Goal: Information Seeking & Learning: Learn about a topic

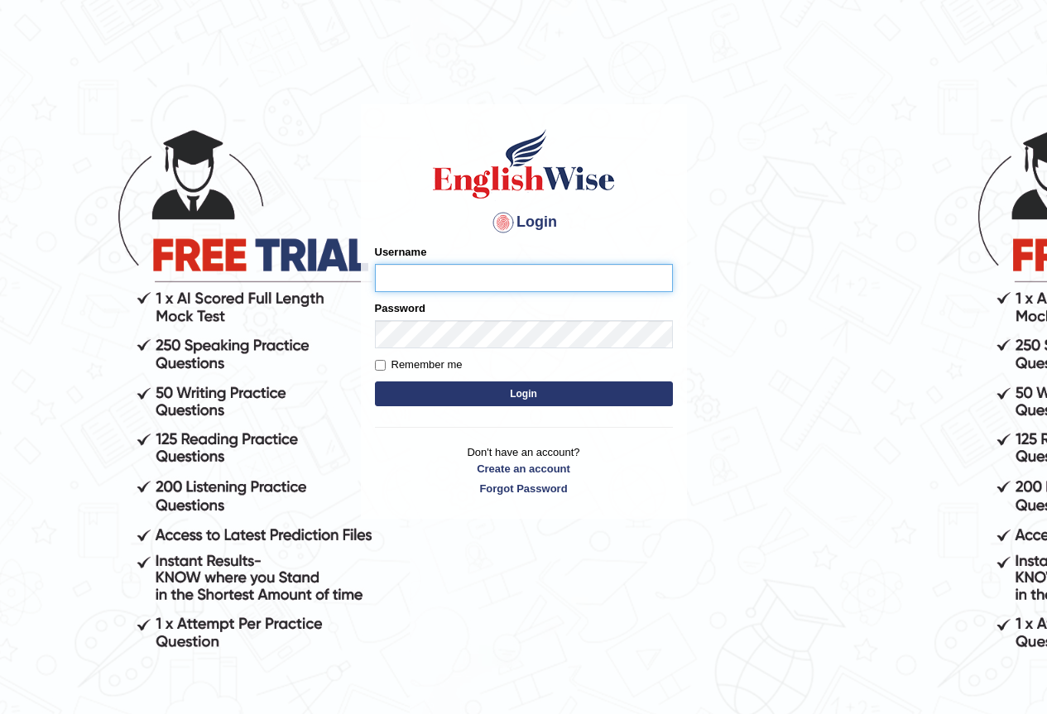
click at [413, 276] on input "Username" at bounding box center [524, 278] width 298 height 28
type input "pritima_nk"
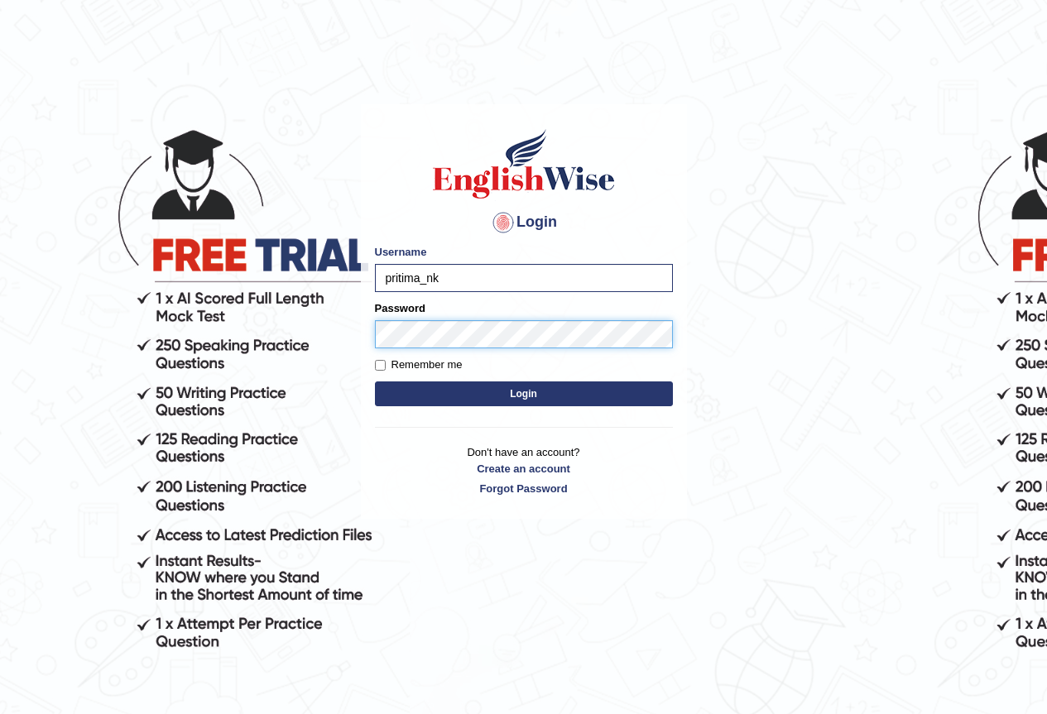
click at [375, 382] on button "Login" at bounding box center [524, 394] width 298 height 25
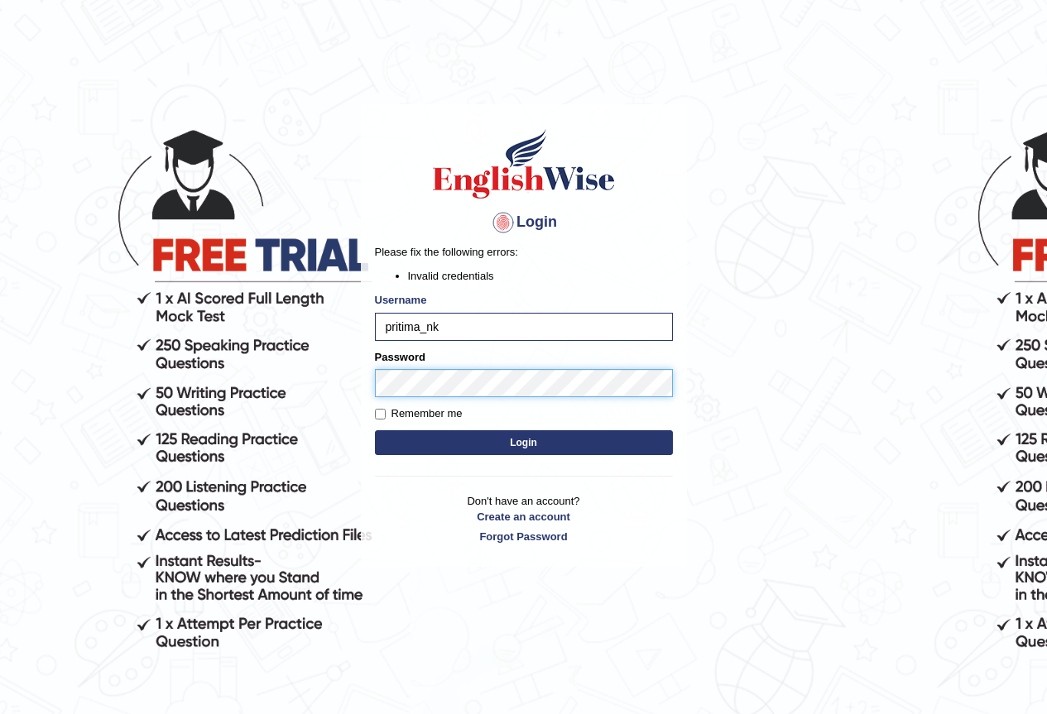
click at [375, 430] on button "Login" at bounding box center [524, 442] width 298 height 25
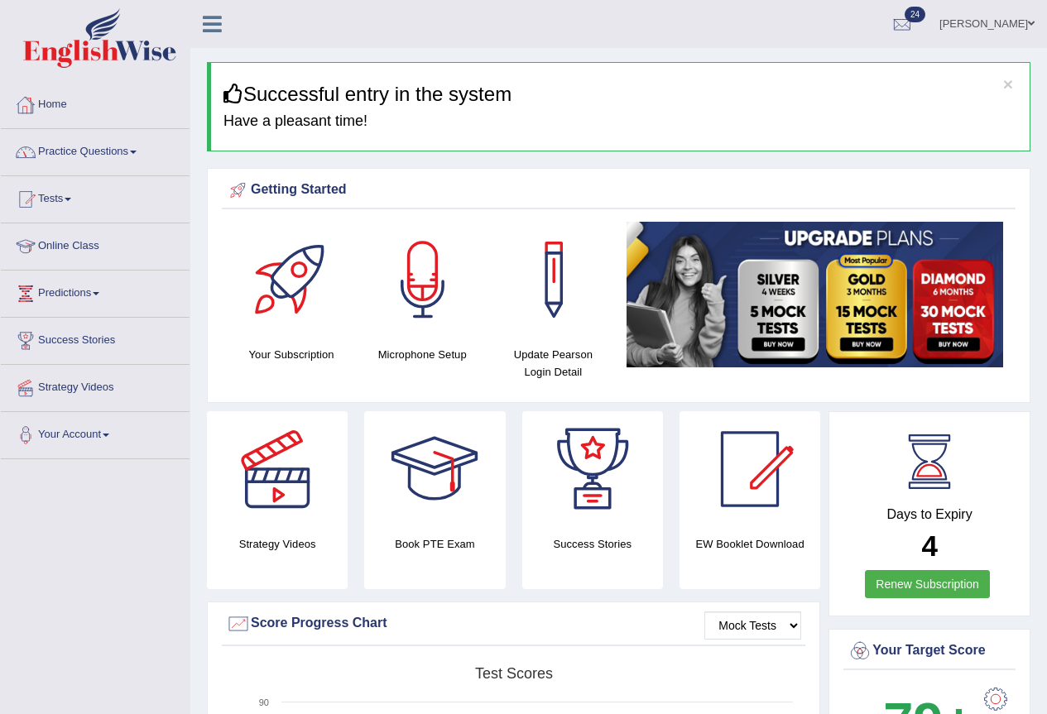
click at [79, 146] on link "Practice Questions" at bounding box center [95, 149] width 189 height 41
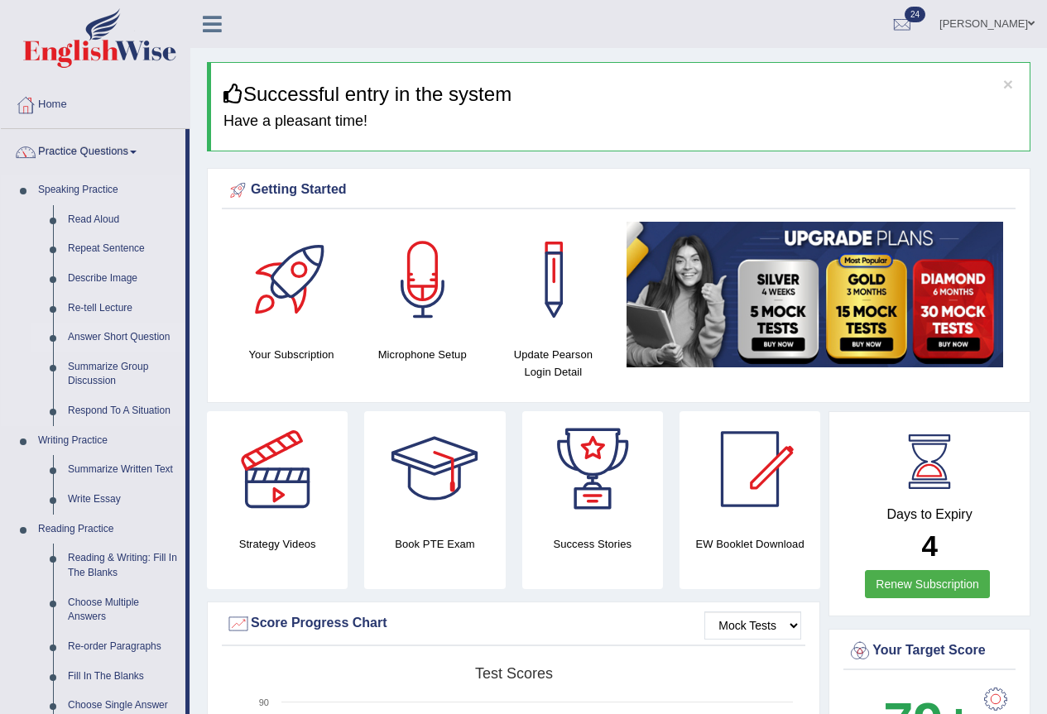
scroll to position [248, 0]
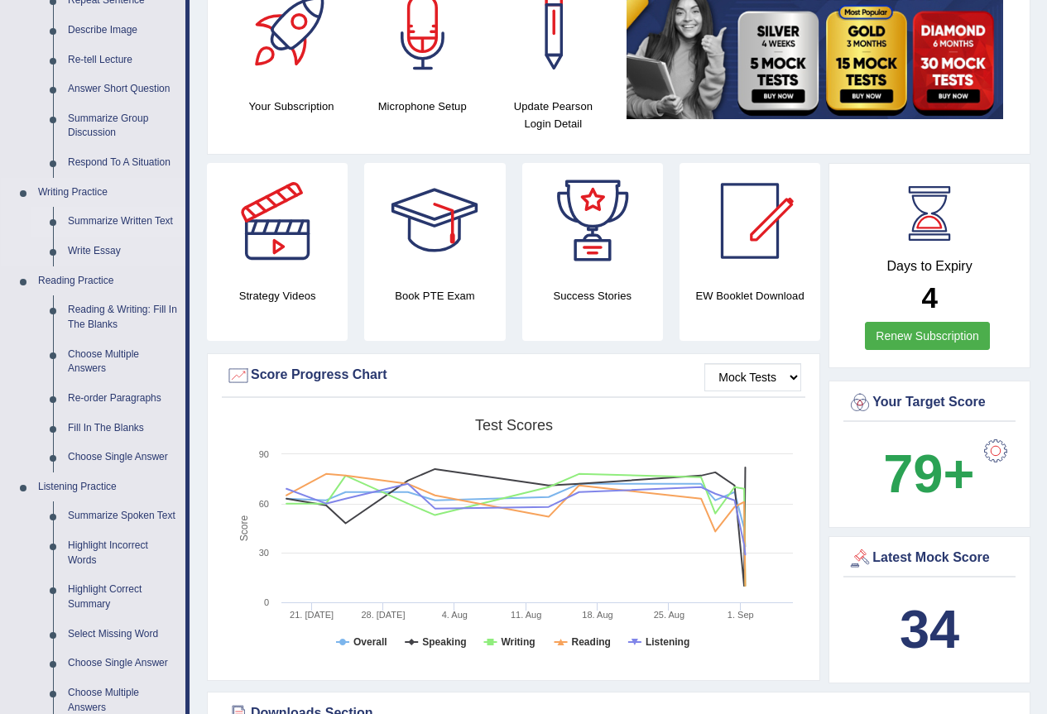
click at [126, 215] on link "Summarize Written Text" at bounding box center [122, 222] width 125 height 30
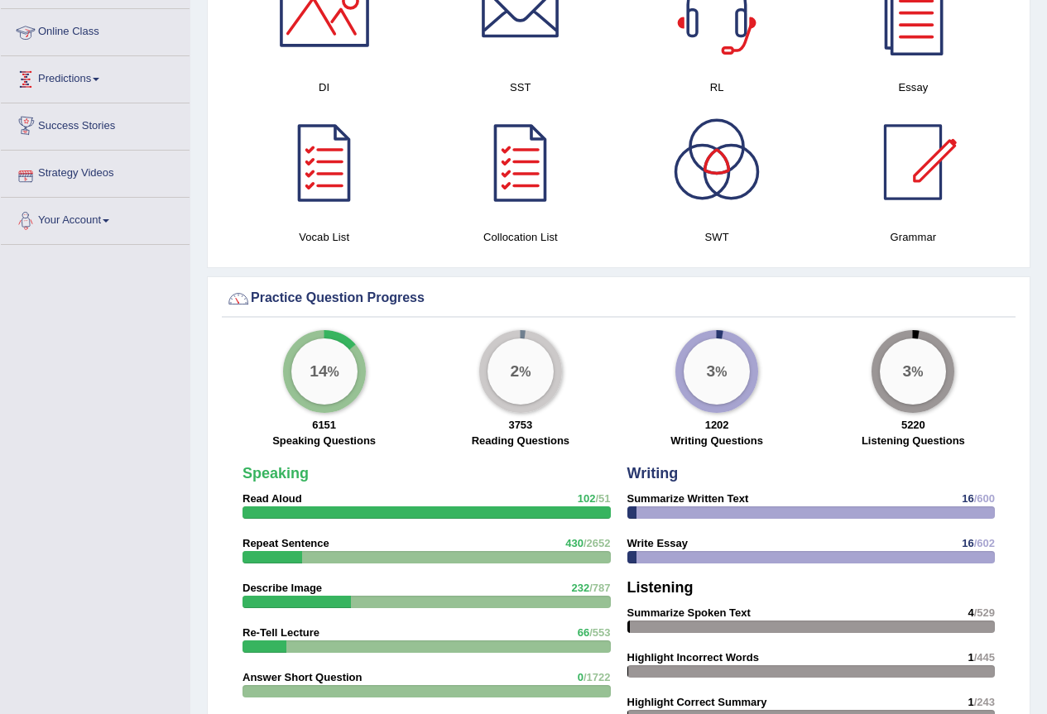
scroll to position [1044, 0]
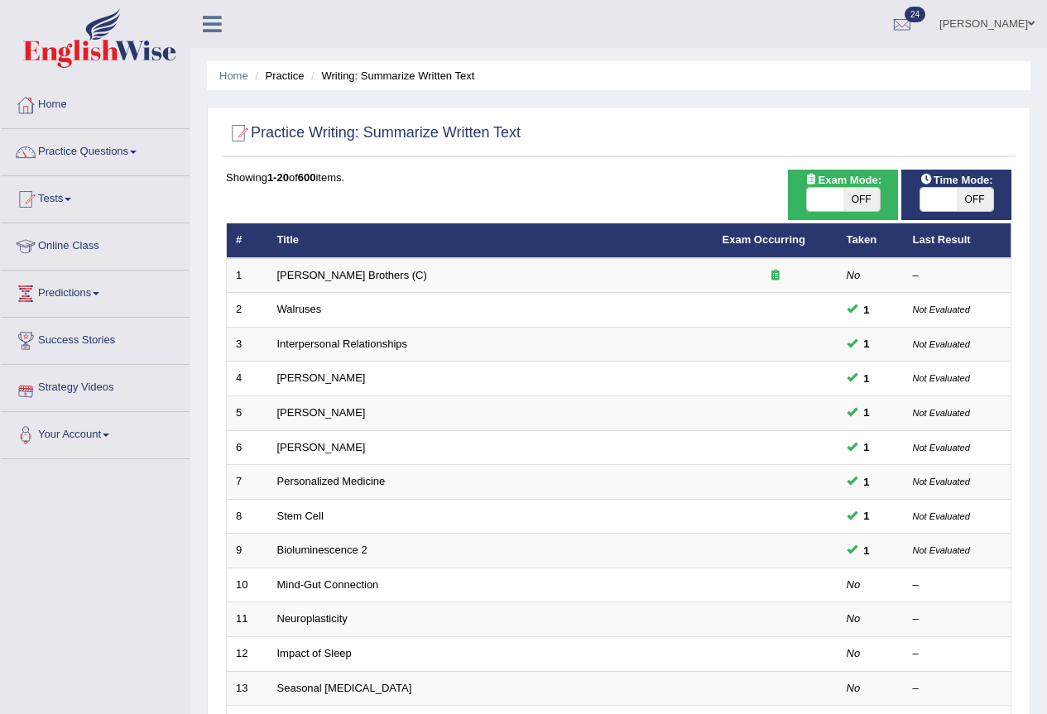
click at [976, 196] on span "OFF" at bounding box center [975, 199] width 36 height 23
checkbox input "true"
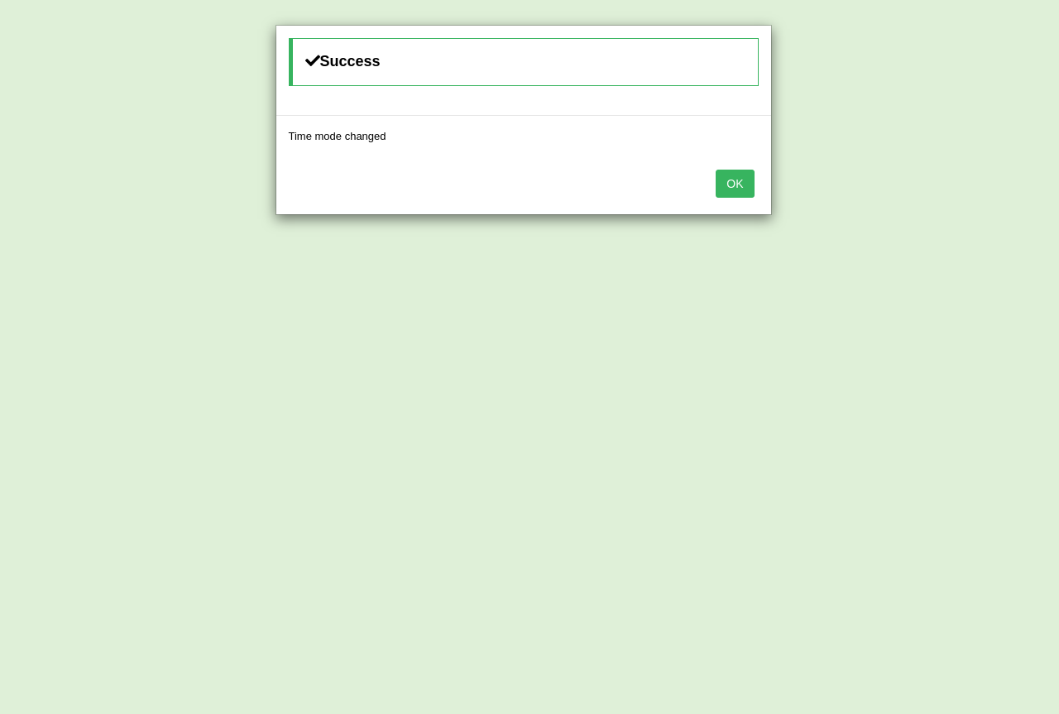
click at [749, 186] on button "OK" at bounding box center [735, 184] width 38 height 28
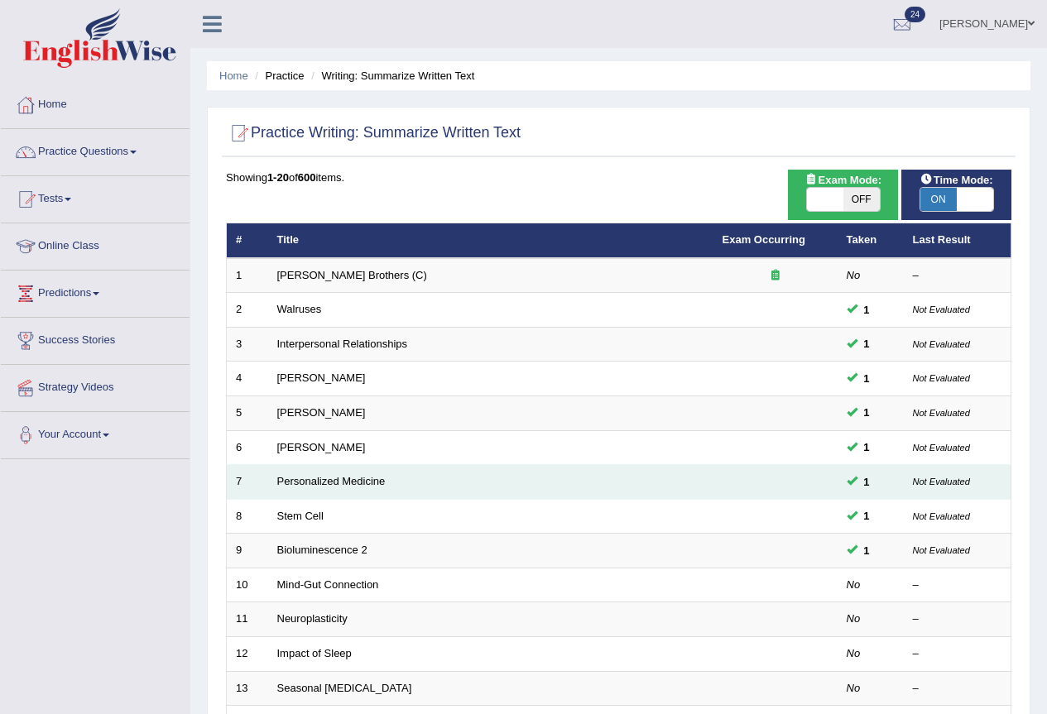
scroll to position [166, 0]
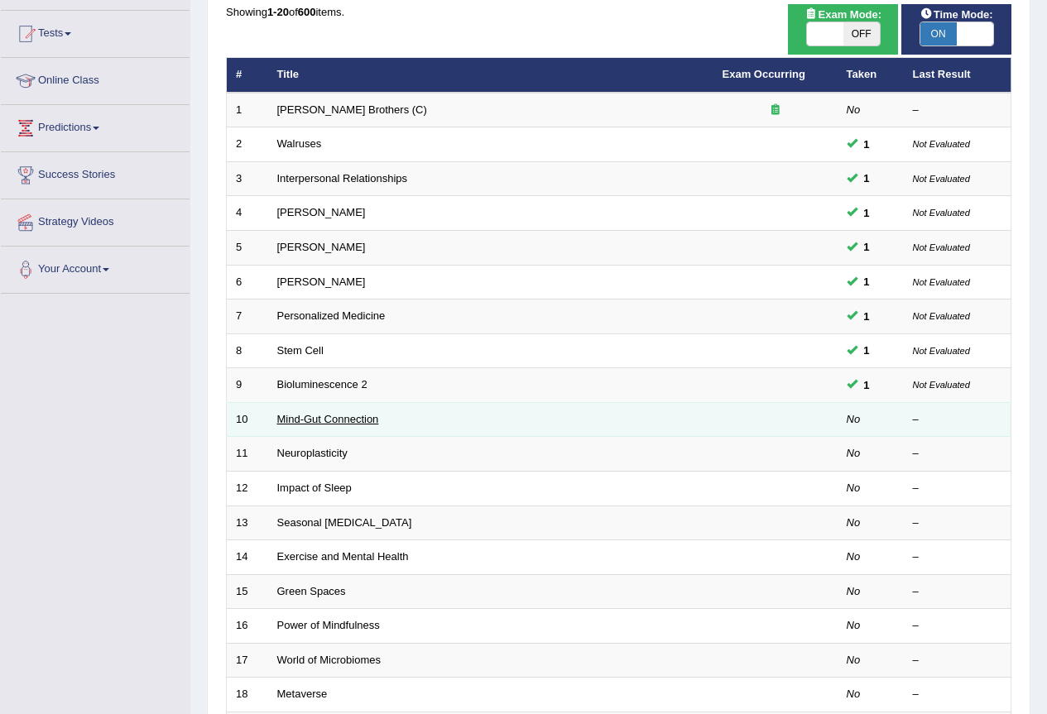
click at [348, 420] on link "Mind-Gut Connection" at bounding box center [328, 419] width 102 height 12
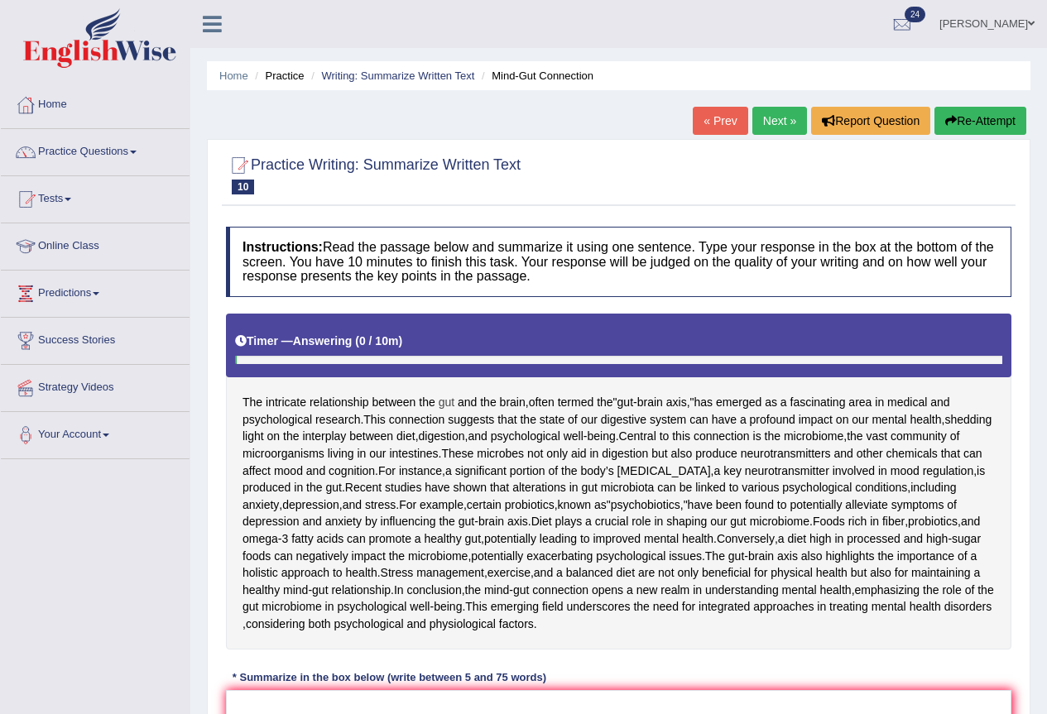
scroll to position [166, 0]
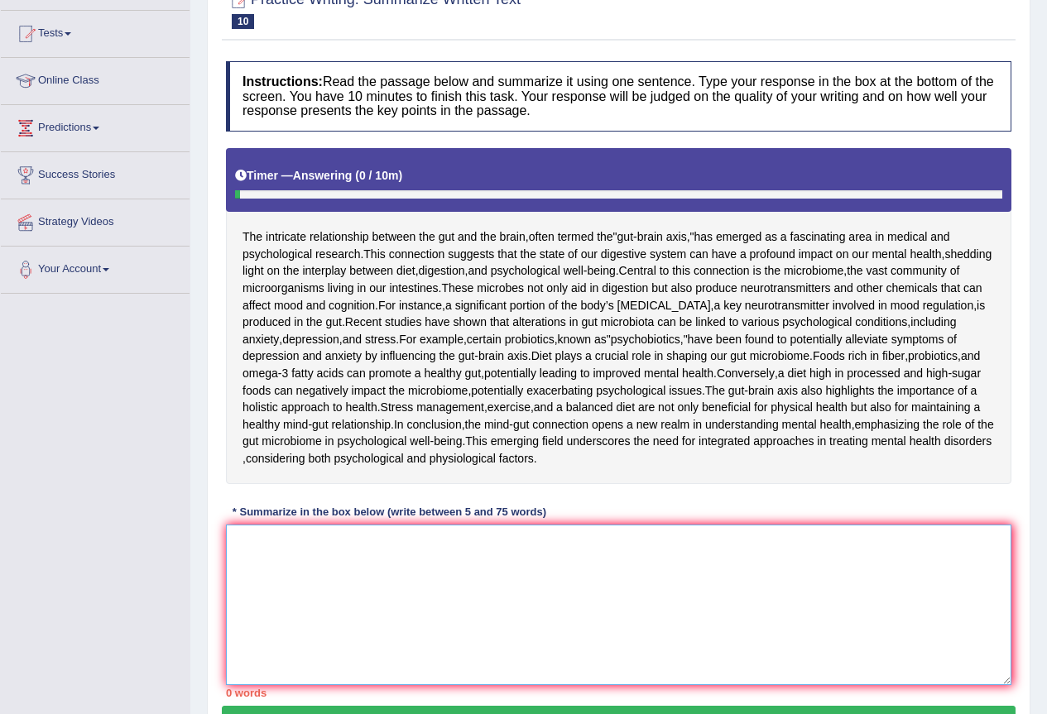
click at [404, 685] on textarea at bounding box center [618, 605] width 785 height 161
click at [287, 685] on textarea at bounding box center [618, 605] width 785 height 161
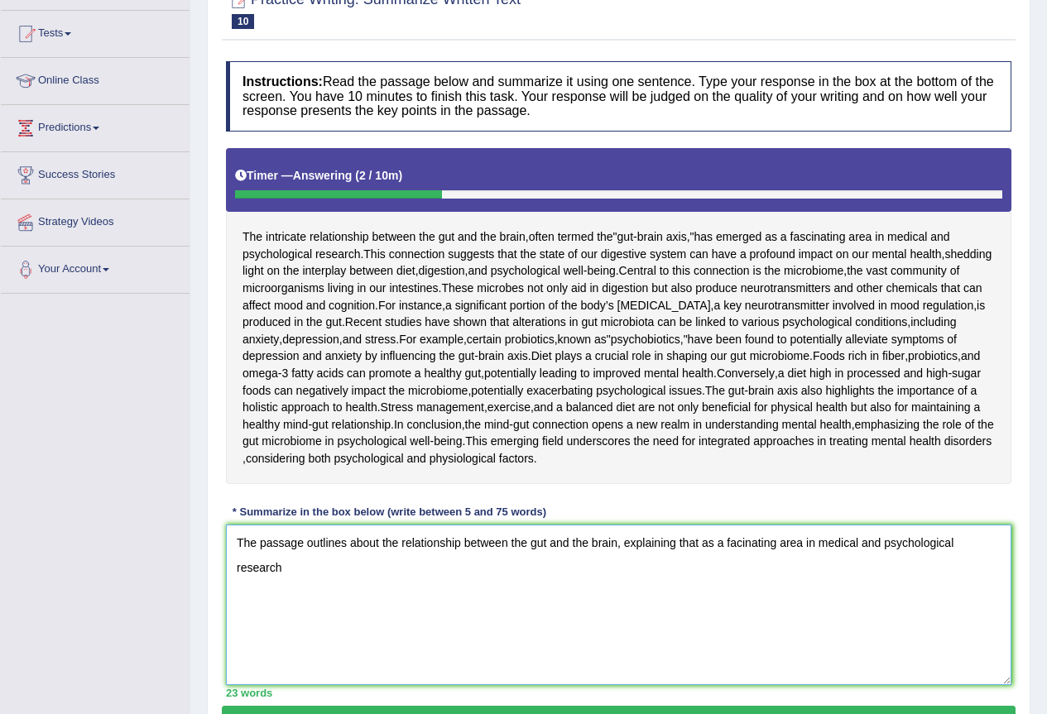
scroll to position [248, 0]
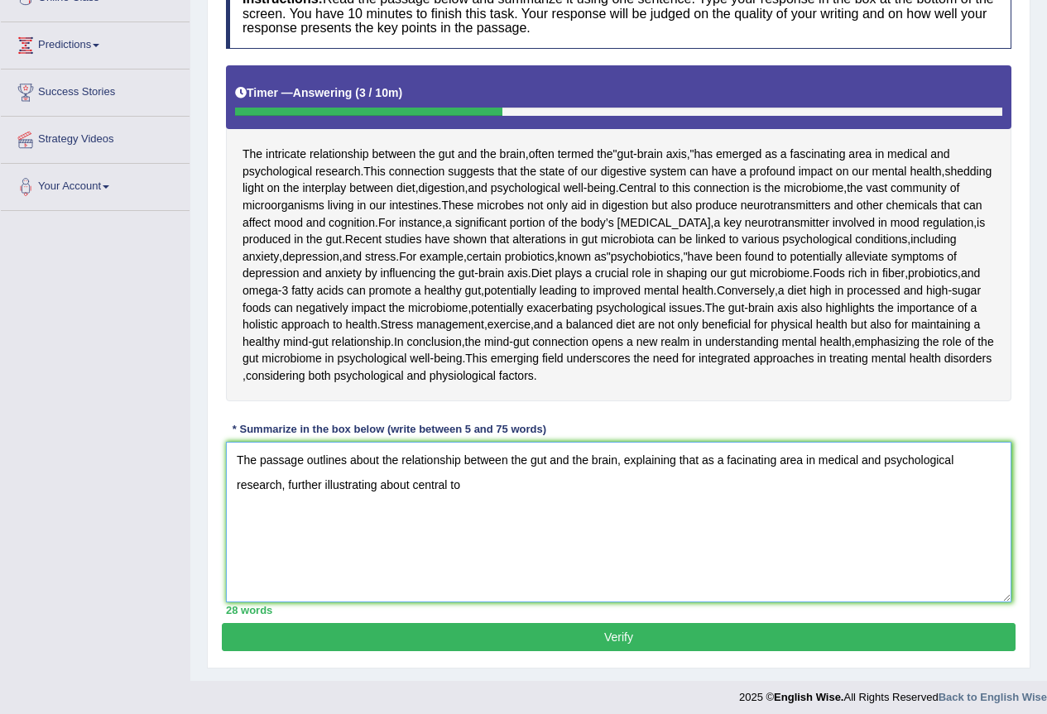
click at [532, 602] on textarea "The passage outlines about the relationship between the gut and the brain, expl…" at bounding box center [618, 522] width 785 height 161
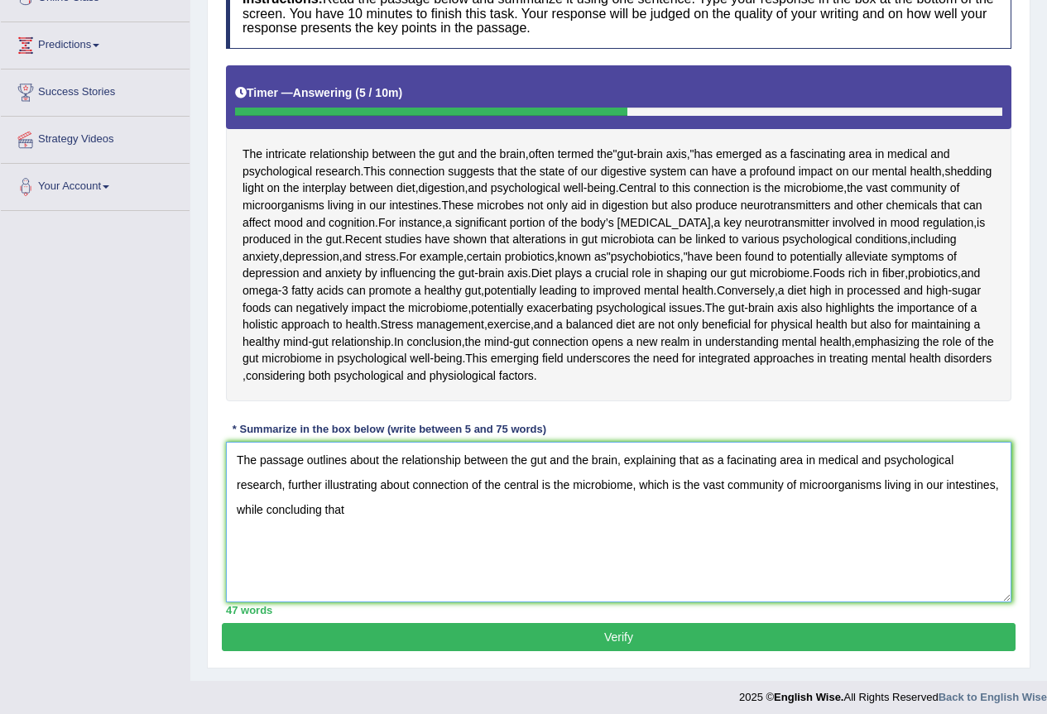
click at [361, 602] on textarea "The passage outlines about the relationship between the gut and the brain, expl…" at bounding box center [618, 522] width 785 height 161
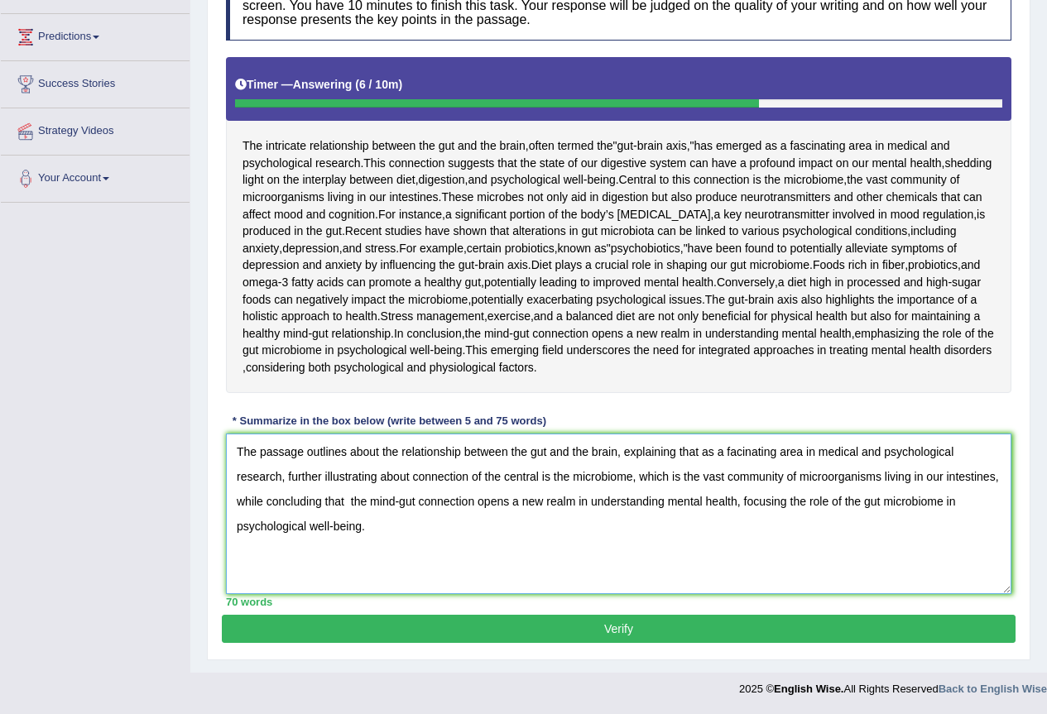
click at [737, 515] on textarea "The passage outlines about the relationship between the gut and the brain, expl…" at bounding box center [618, 514] width 785 height 161
click at [350, 564] on textarea "The passage outlines about the relationship between the gut and the brain, expl…" at bounding box center [618, 514] width 785 height 161
type textarea "The passage outlines about the relationship between the gut and the brain, expl…"
click at [474, 643] on button "Verify" at bounding box center [619, 629] width 794 height 28
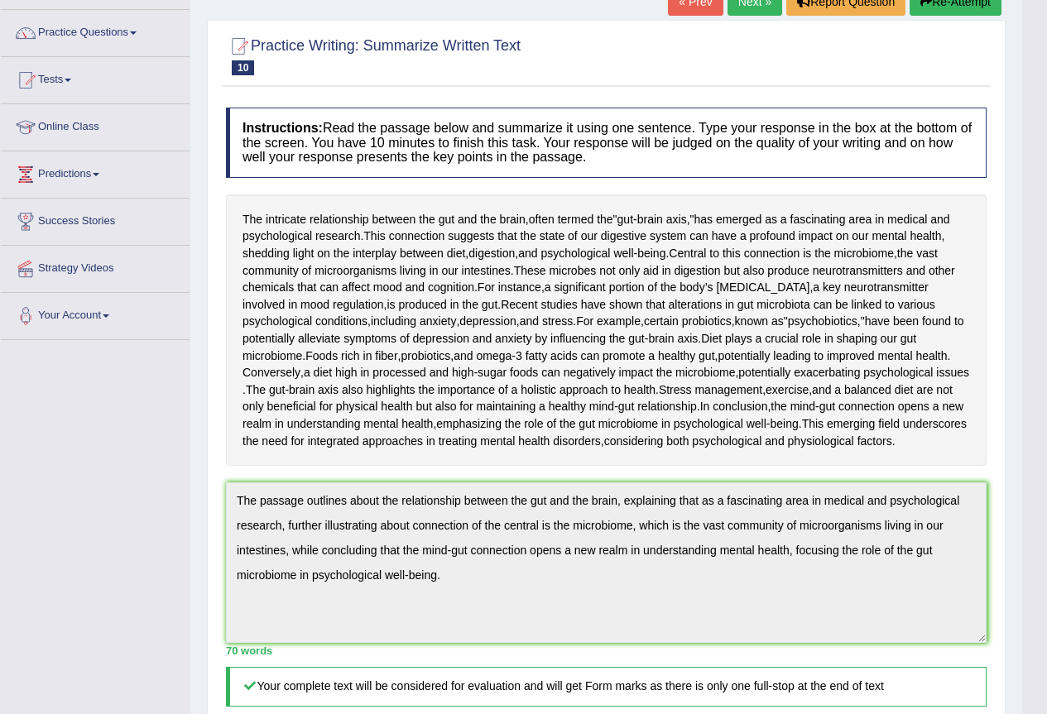
scroll to position [0, 0]
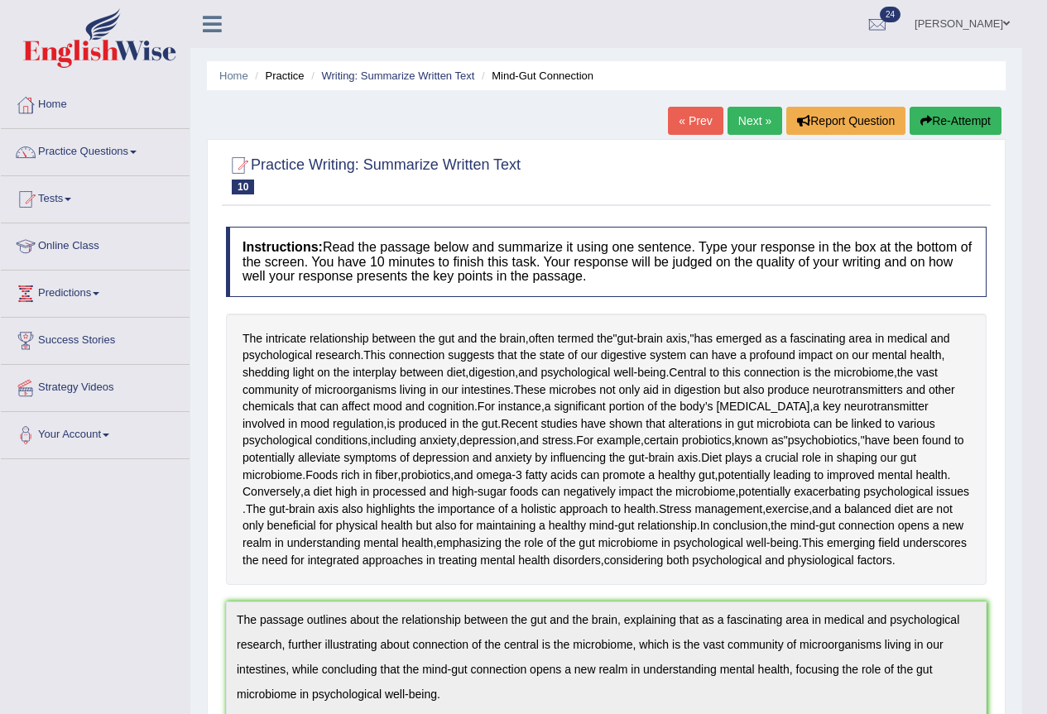
click at [748, 113] on link "Next »" at bounding box center [754, 121] width 55 height 28
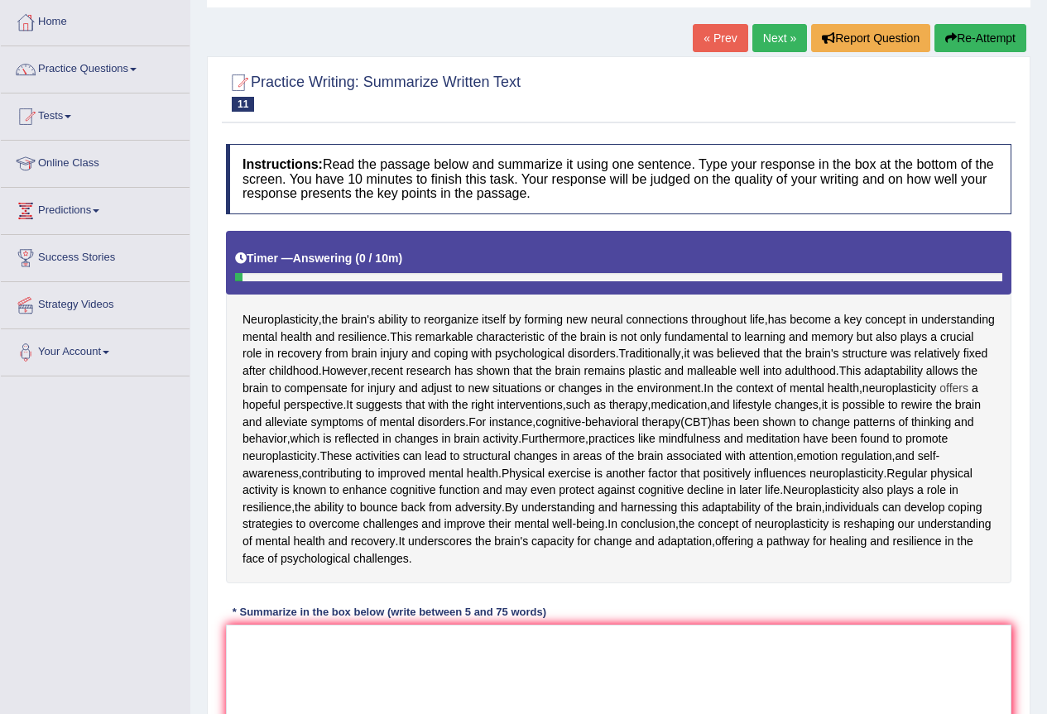
scroll to position [331, 0]
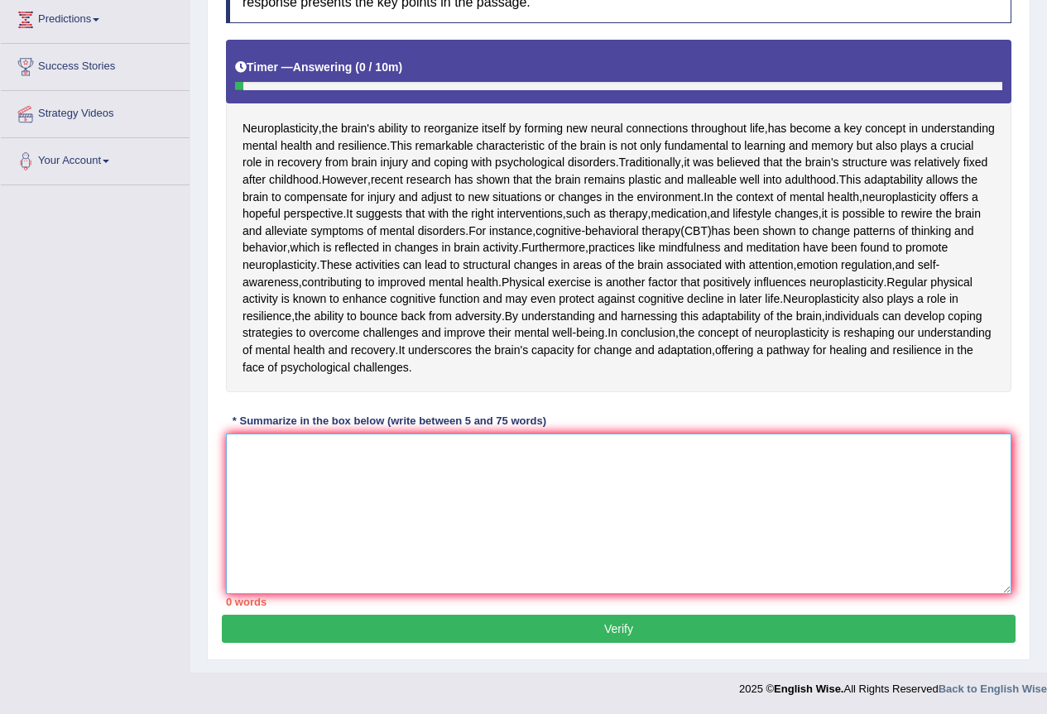
click at [440, 542] on textarea at bounding box center [618, 514] width 785 height 161
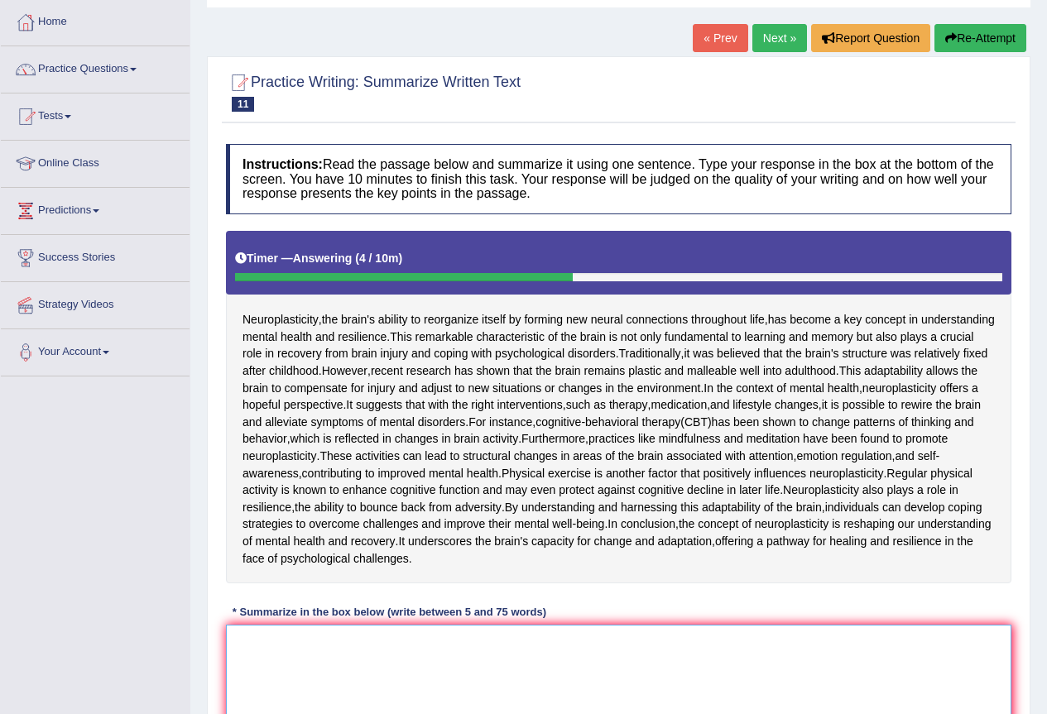
scroll to position [0, 0]
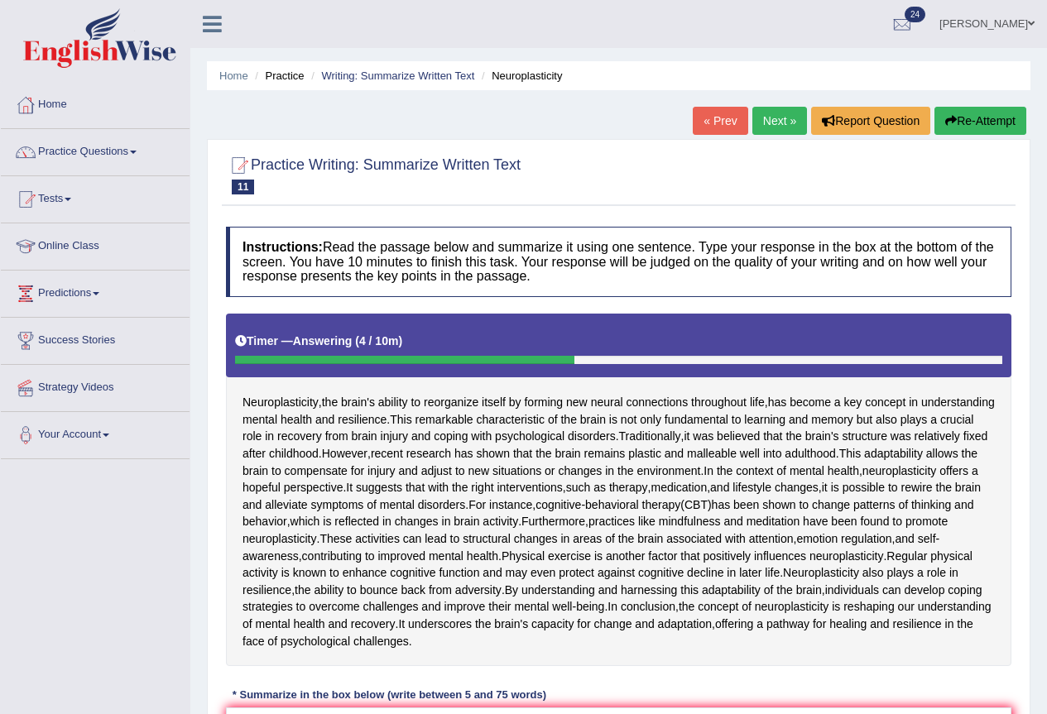
click at [981, 123] on button "Re-Attempt" at bounding box center [980, 121] width 92 height 28
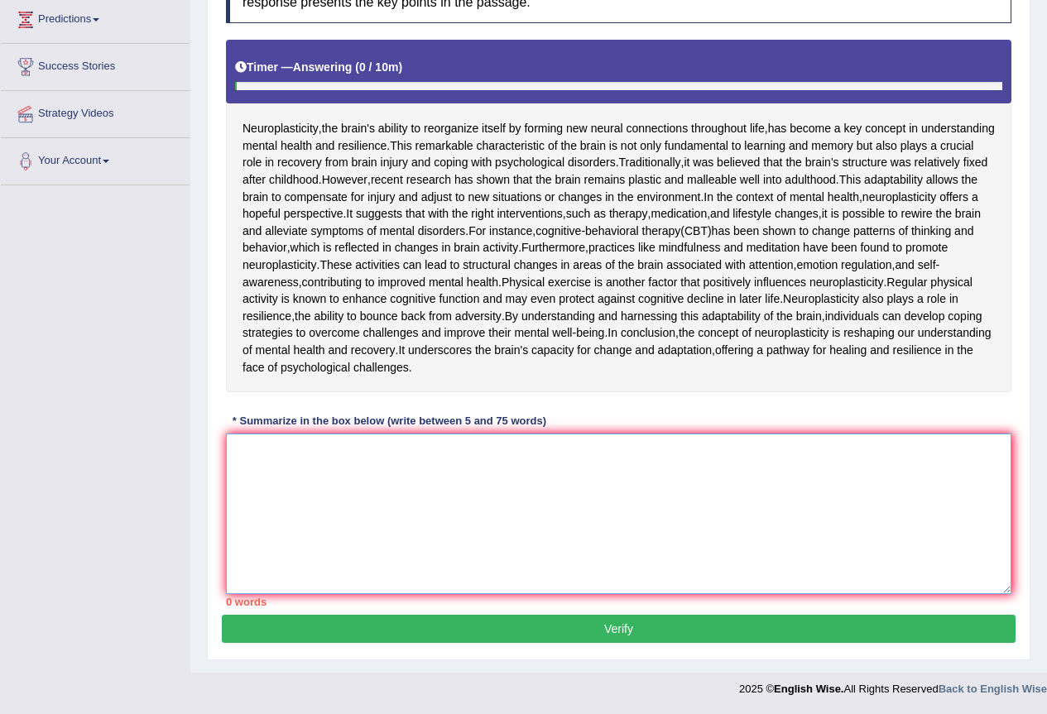
click at [394, 463] on textarea at bounding box center [618, 514] width 785 height 161
click at [308, 545] on textarea at bounding box center [618, 514] width 785 height 161
click at [370, 519] on textarea at bounding box center [618, 514] width 785 height 161
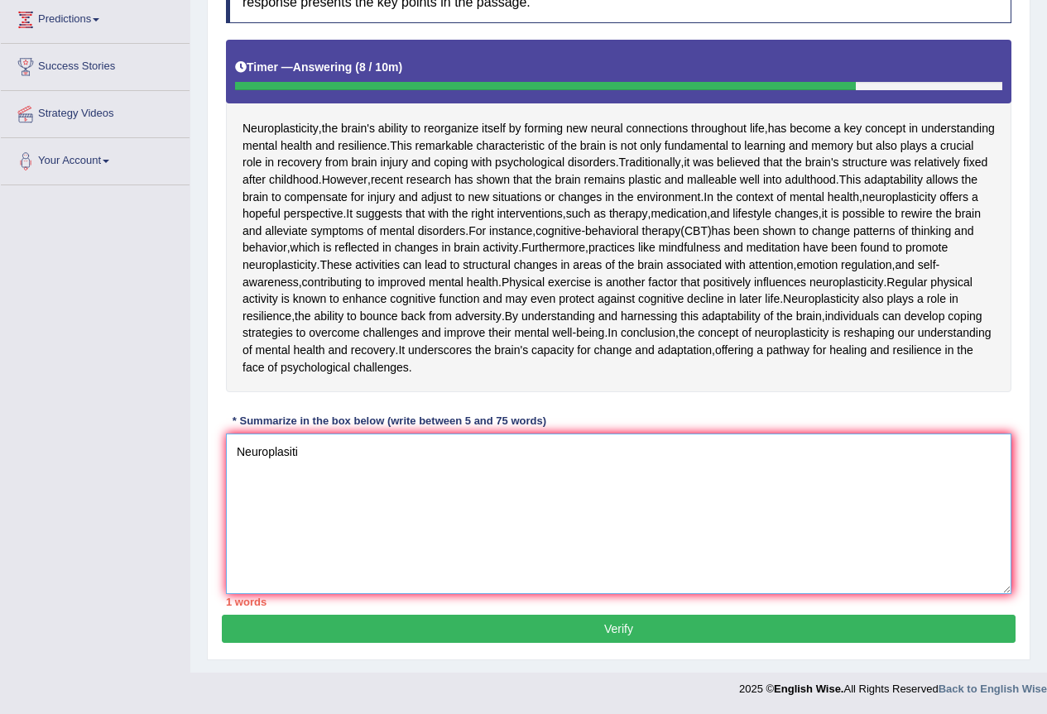
click at [343, 529] on textarea "Neuroplasiti" at bounding box center [618, 514] width 785 height 161
type textarea "N"
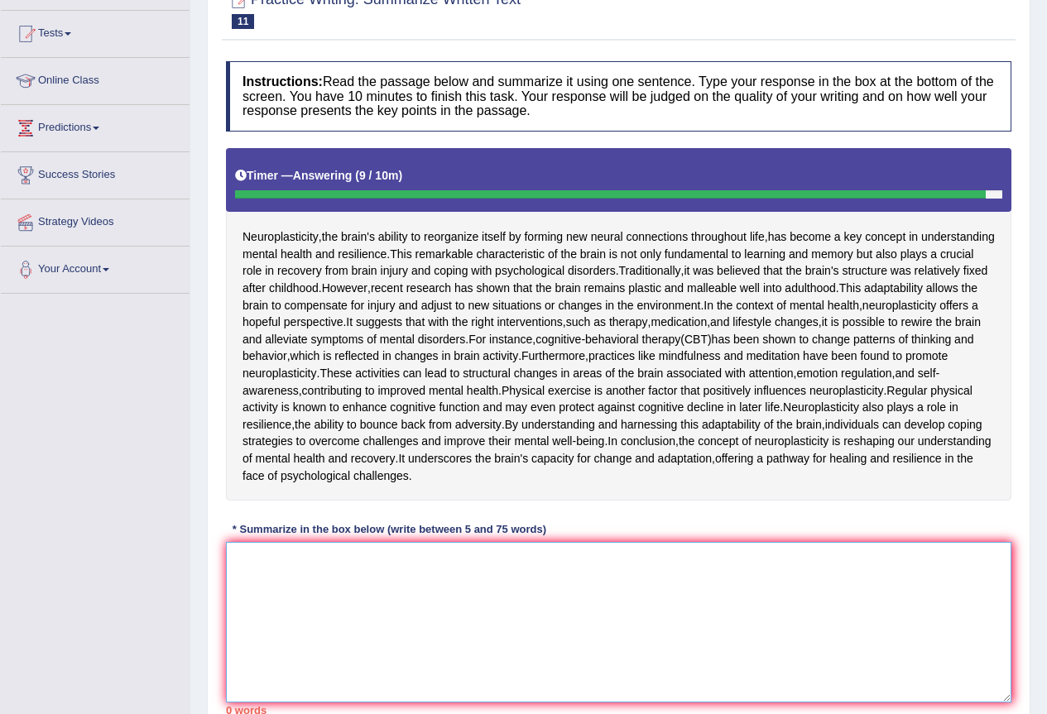
scroll to position [410, 0]
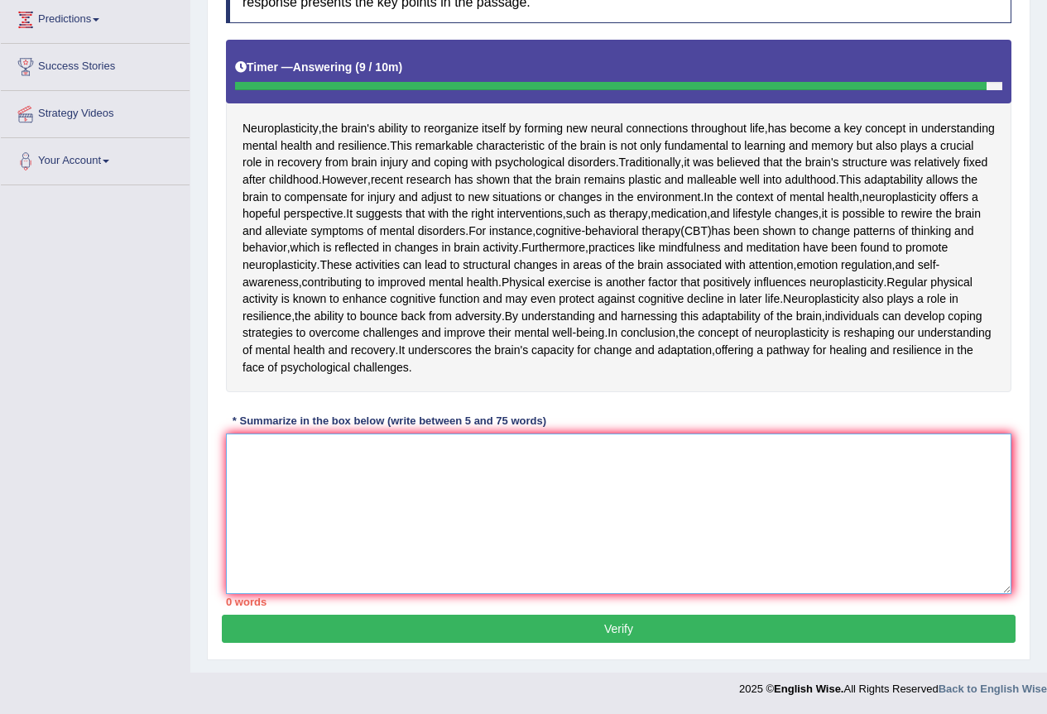
click at [398, 463] on textarea at bounding box center [618, 514] width 785 height 161
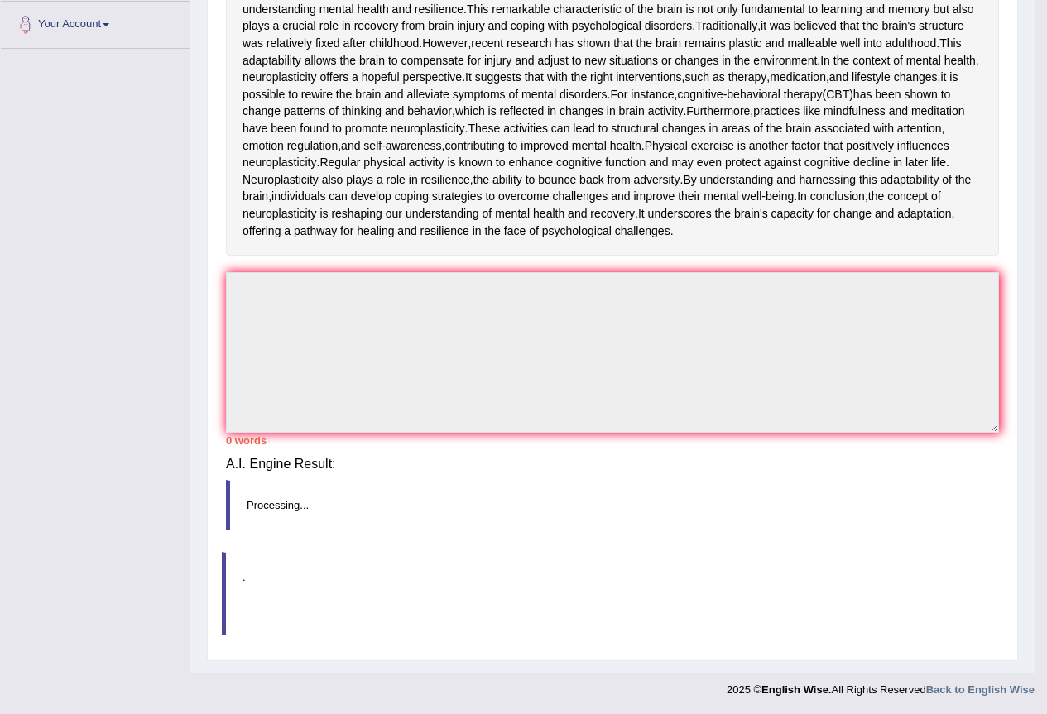
scroll to position [401, 0]
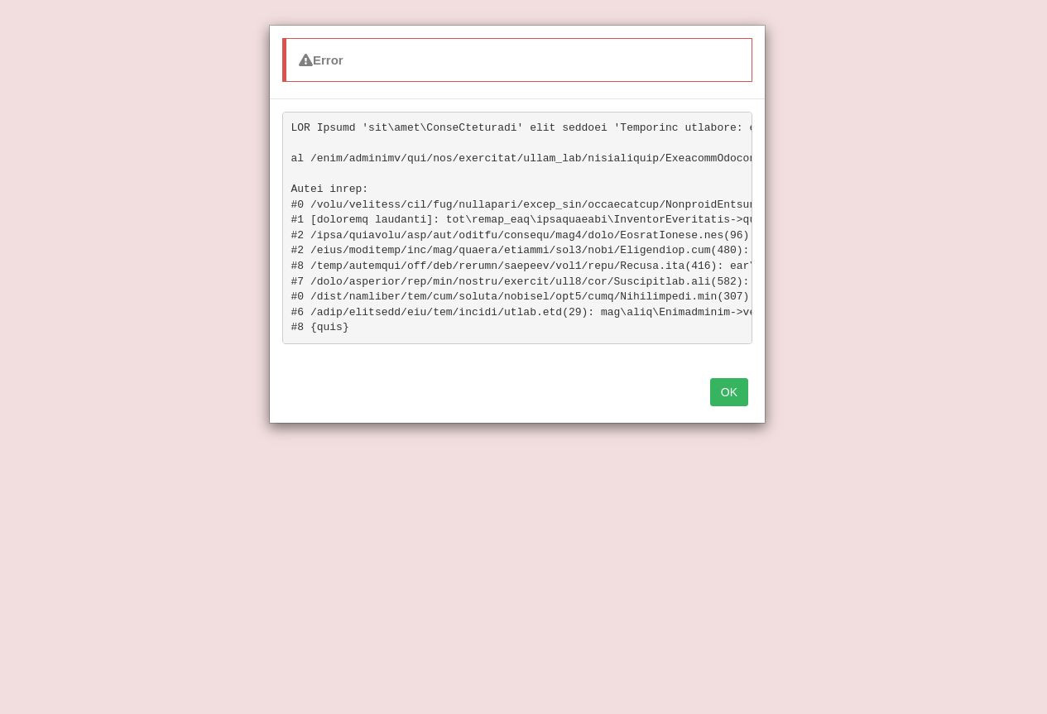
click at [733, 406] on button "OK" at bounding box center [729, 392] width 38 height 28
